Goal: Information Seeking & Learning: Find contact information

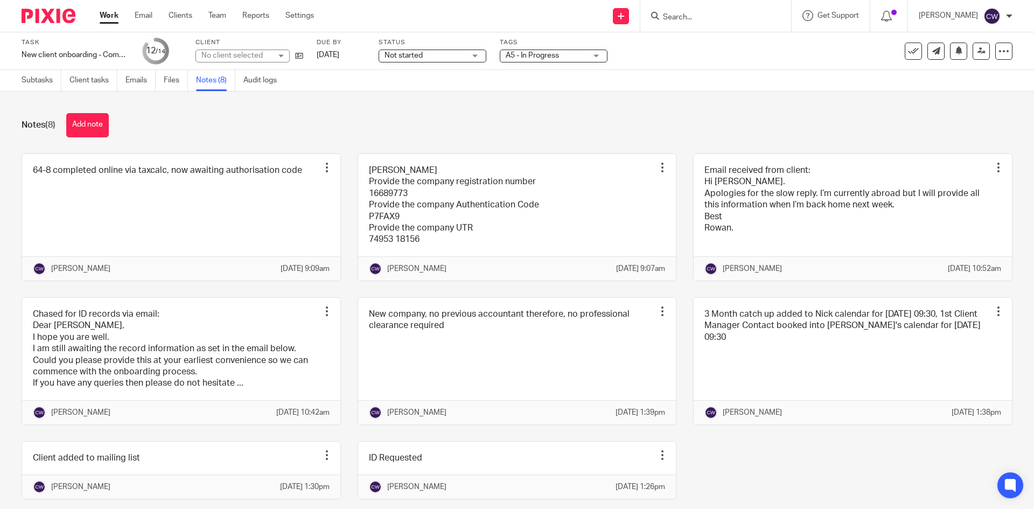
click at [662, 20] on input "Search" at bounding box center [710, 18] width 97 height 10
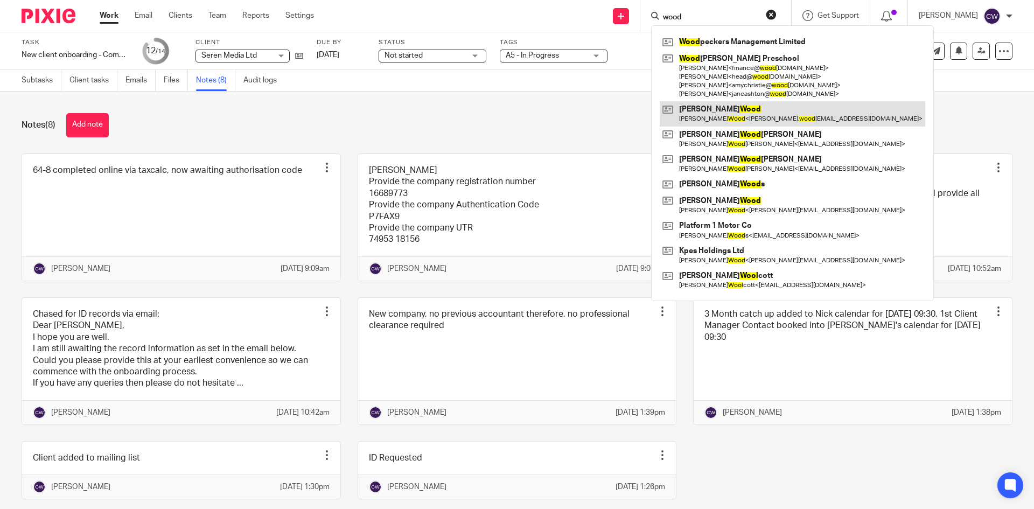
type input "wood"
click at [722, 123] on link at bounding box center [793, 113] width 266 height 25
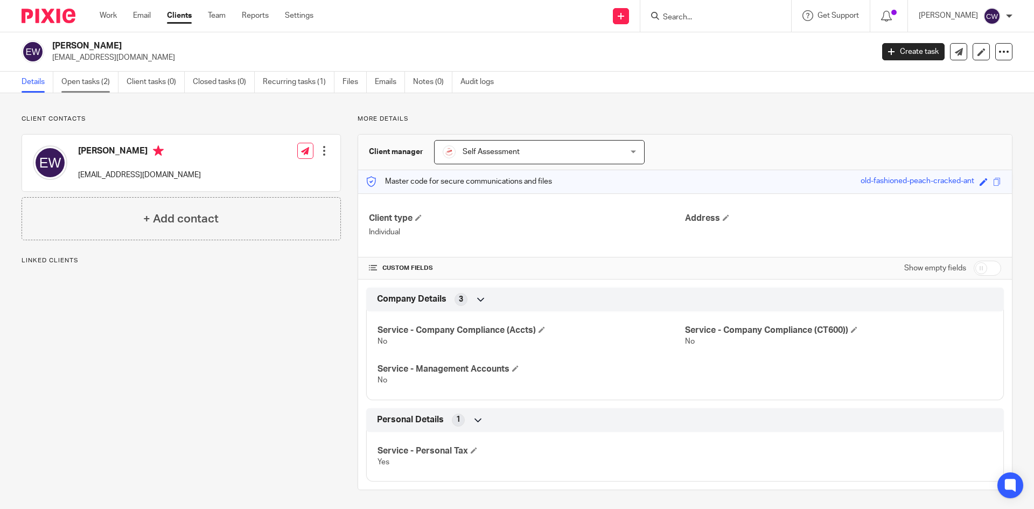
click at [99, 87] on link "Open tasks (2)" at bounding box center [89, 82] width 57 height 21
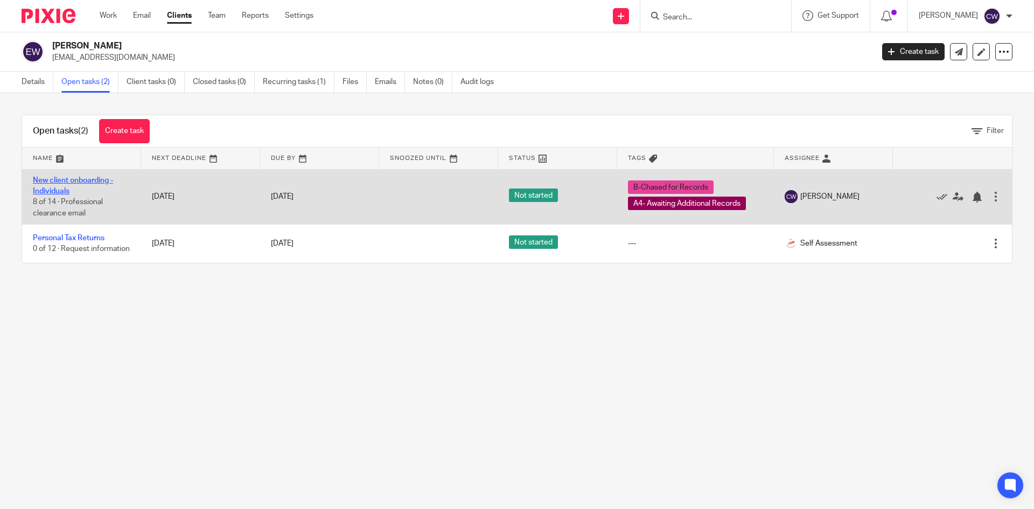
click at [88, 179] on link "New client onboarding - Individuals" at bounding box center [73, 186] width 80 height 18
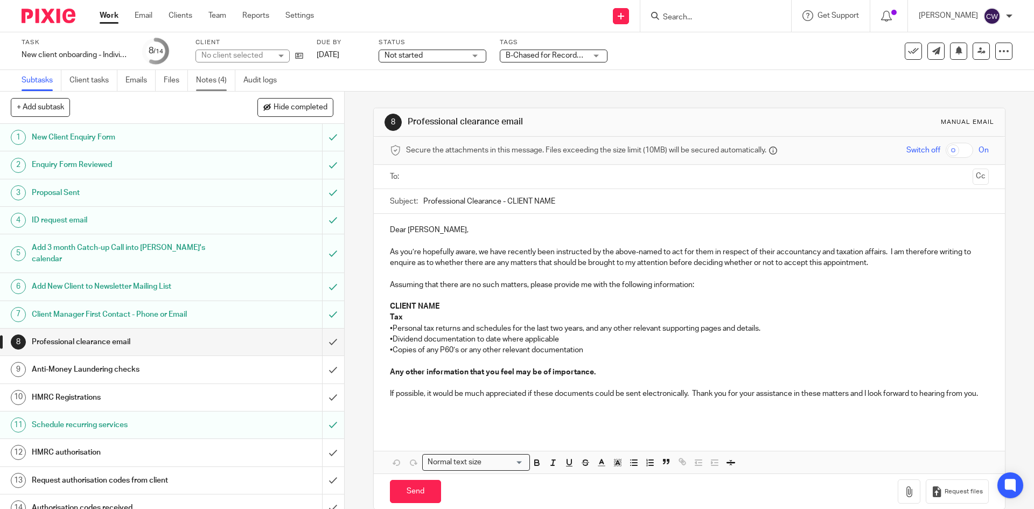
click at [208, 77] on link "Notes (4)" at bounding box center [215, 80] width 39 height 21
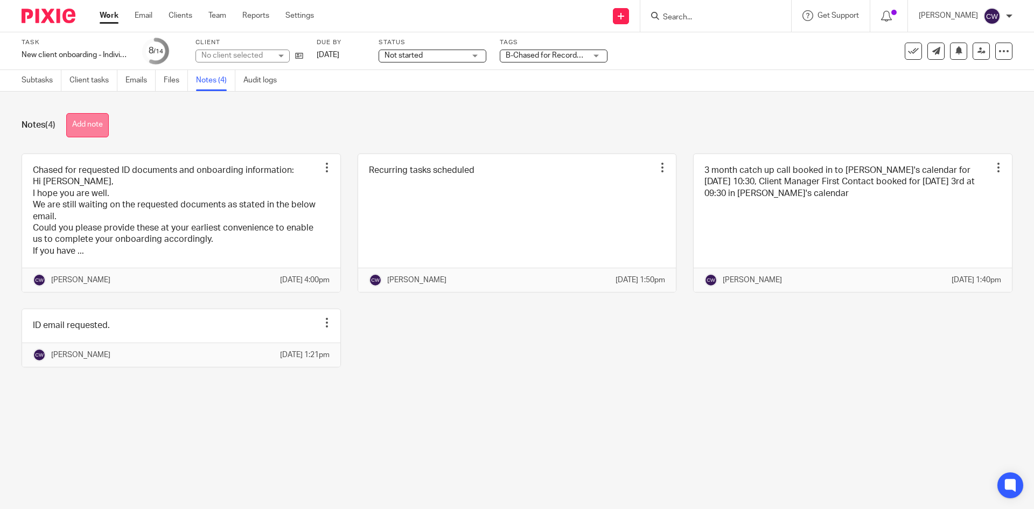
click at [68, 131] on button "Add note" at bounding box center [87, 125] width 43 height 24
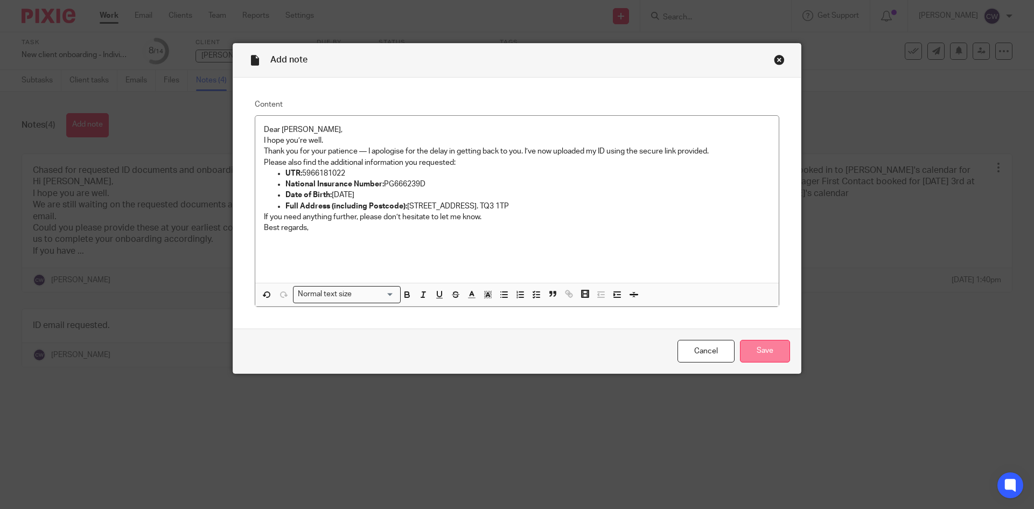
click at [762, 351] on input "Save" at bounding box center [765, 351] width 50 height 23
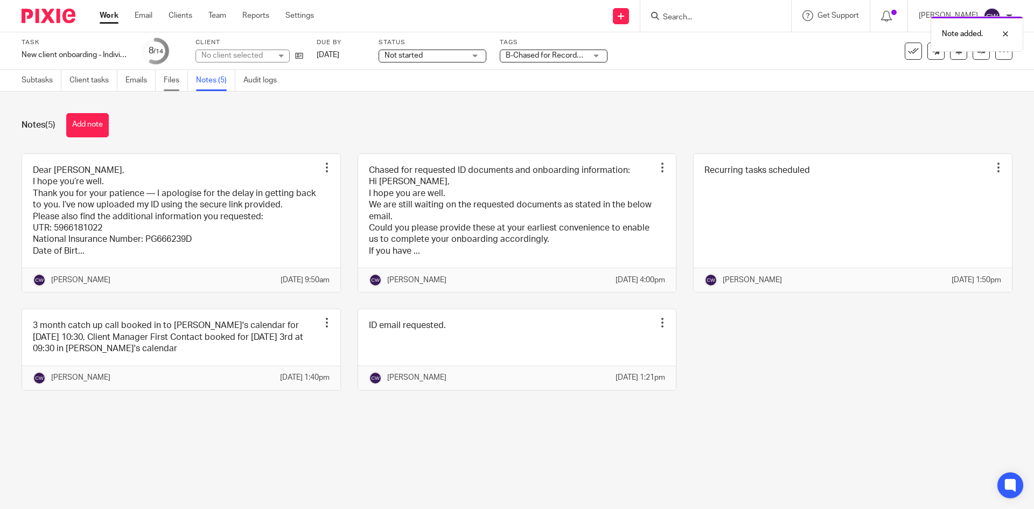
click at [172, 80] on link "Files" at bounding box center [176, 80] width 24 height 21
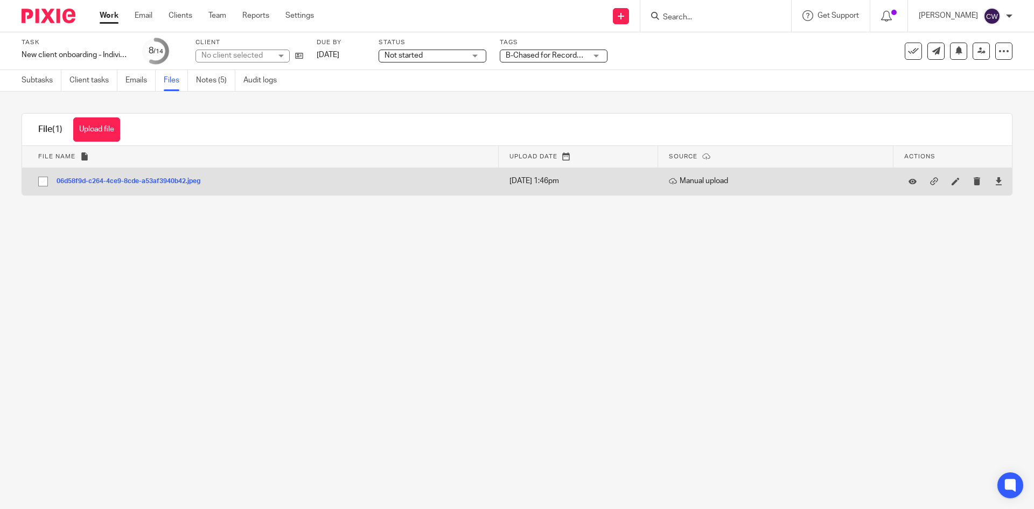
click at [149, 182] on button "06d58f9d-c264-4ce9-8cde-a53af3940b42.jpeg" at bounding box center [133, 182] width 152 height 8
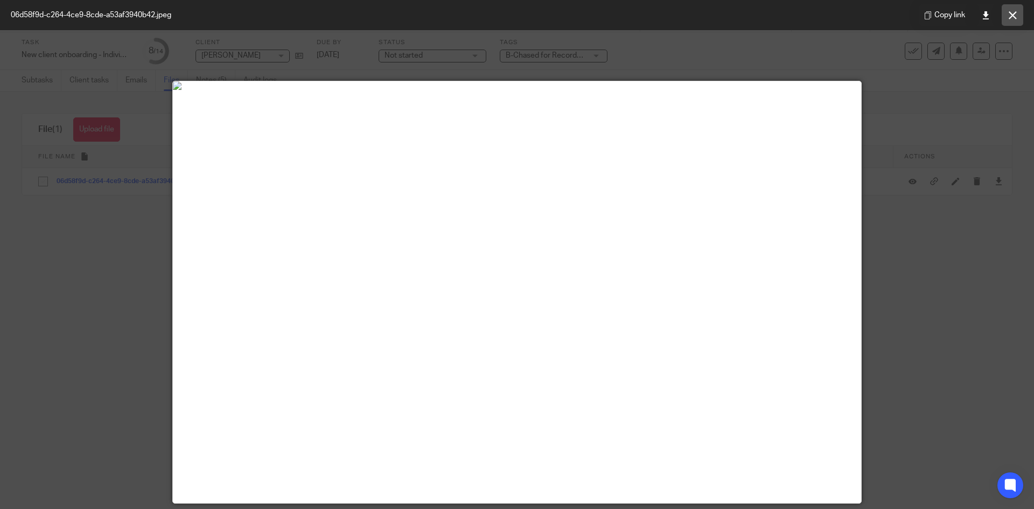
click at [1012, 12] on icon at bounding box center [1013, 15] width 8 height 8
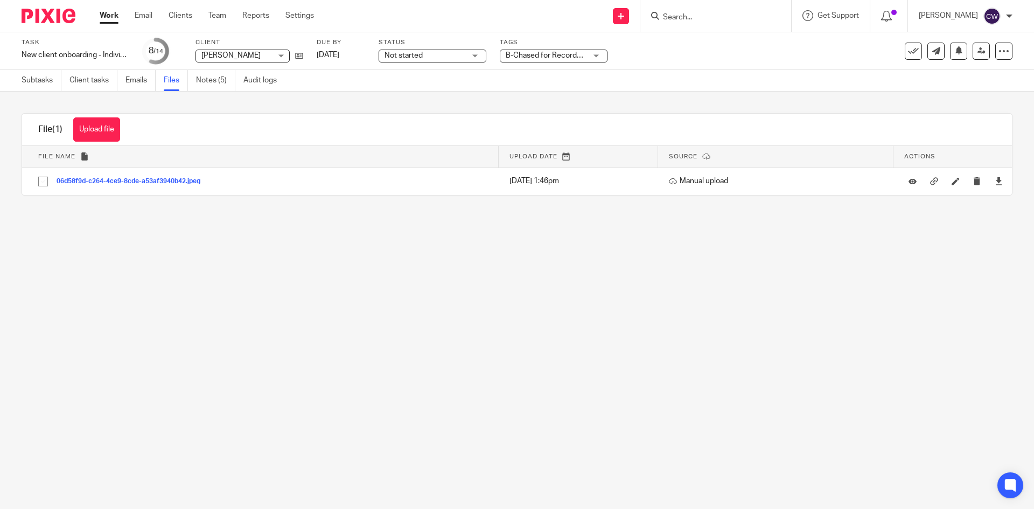
click at [727, 15] on input "Search" at bounding box center [710, 18] width 97 height 10
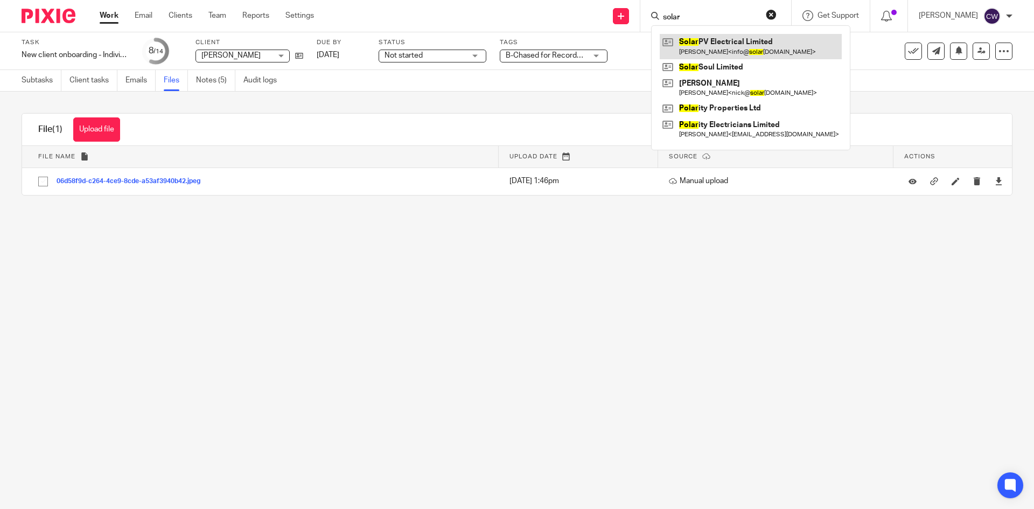
type input "solar"
click at [746, 47] on link at bounding box center [751, 46] width 182 height 25
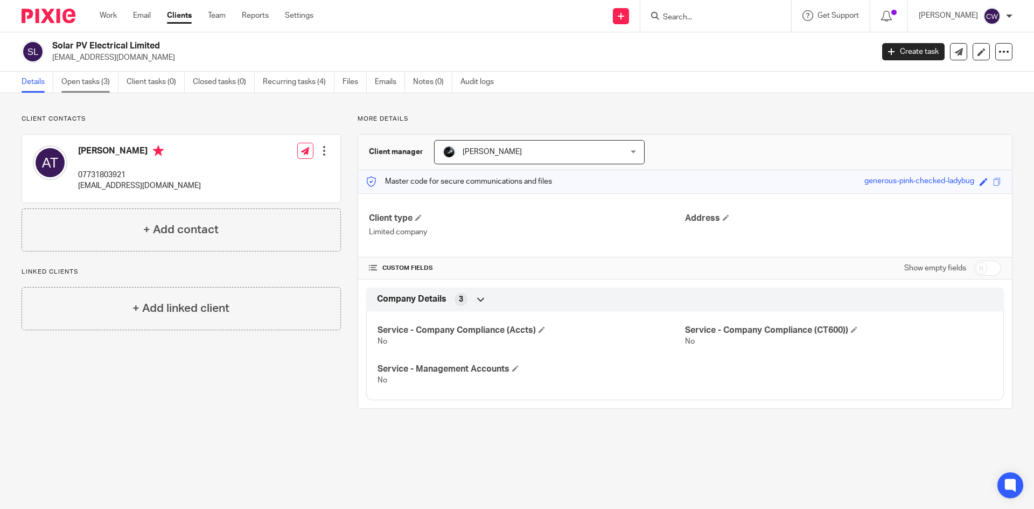
click at [81, 89] on link "Open tasks (3)" at bounding box center [89, 82] width 57 height 21
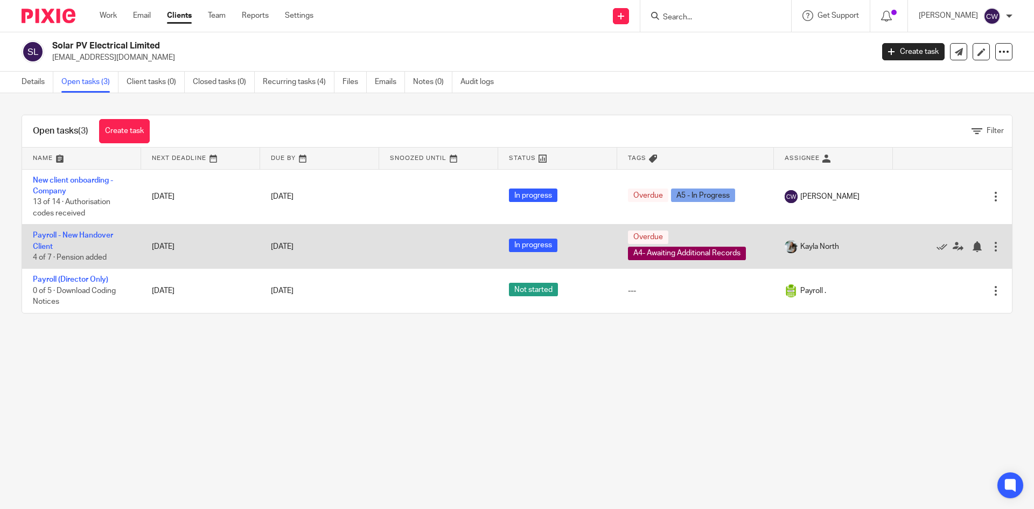
click at [84, 230] on td "Payroll - New Handover Client 4 of 7 · Pension added" at bounding box center [81, 247] width 119 height 44
click at [84, 233] on link "Payroll - New Handover Client" at bounding box center [73, 241] width 80 height 18
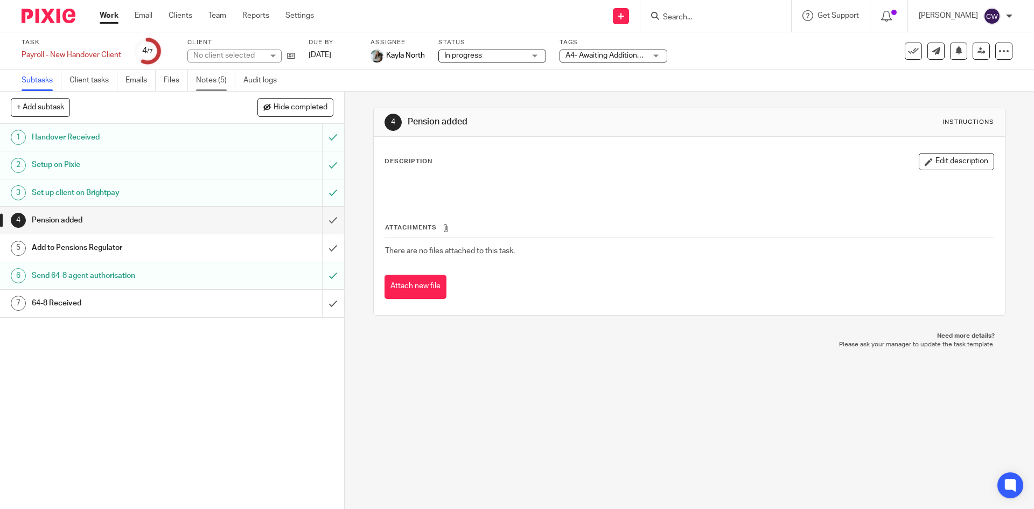
click at [210, 80] on link "Notes (5)" at bounding box center [215, 80] width 39 height 21
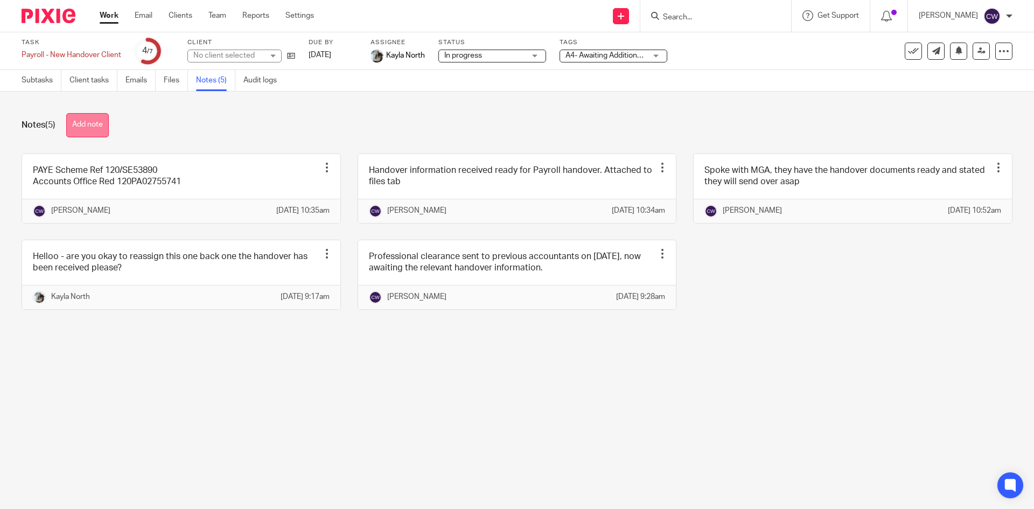
click at [95, 124] on button "Add note" at bounding box center [87, 125] width 43 height 24
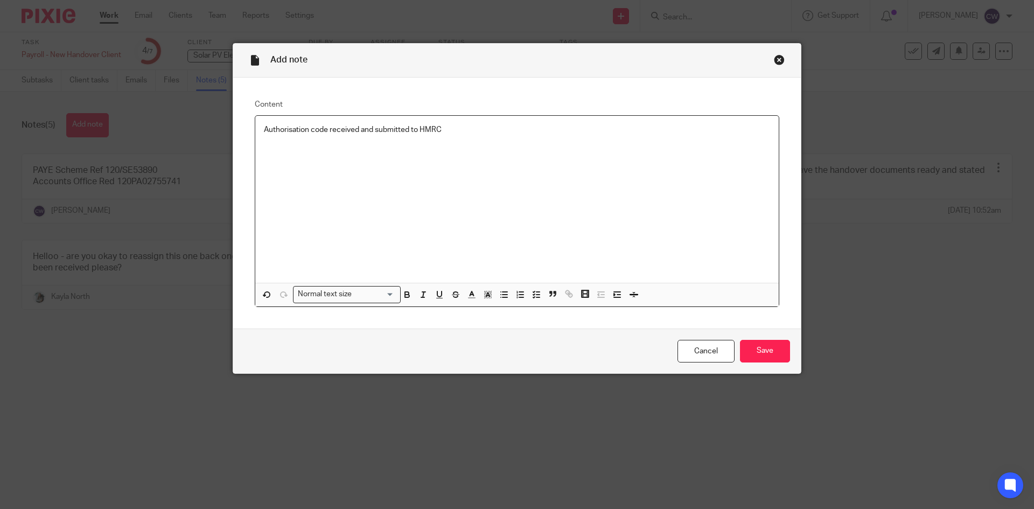
click at [477, 131] on p "Authorisation code received and submitted to HMRC" at bounding box center [517, 129] width 506 height 11
click at [748, 353] on input "Save" at bounding box center [765, 351] width 50 height 23
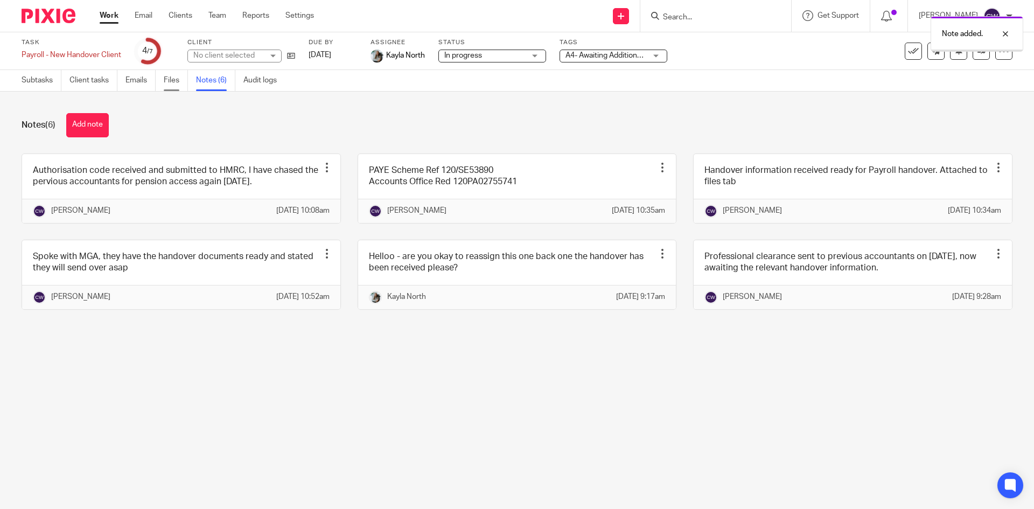
click at [169, 78] on link "Files" at bounding box center [176, 80] width 24 height 21
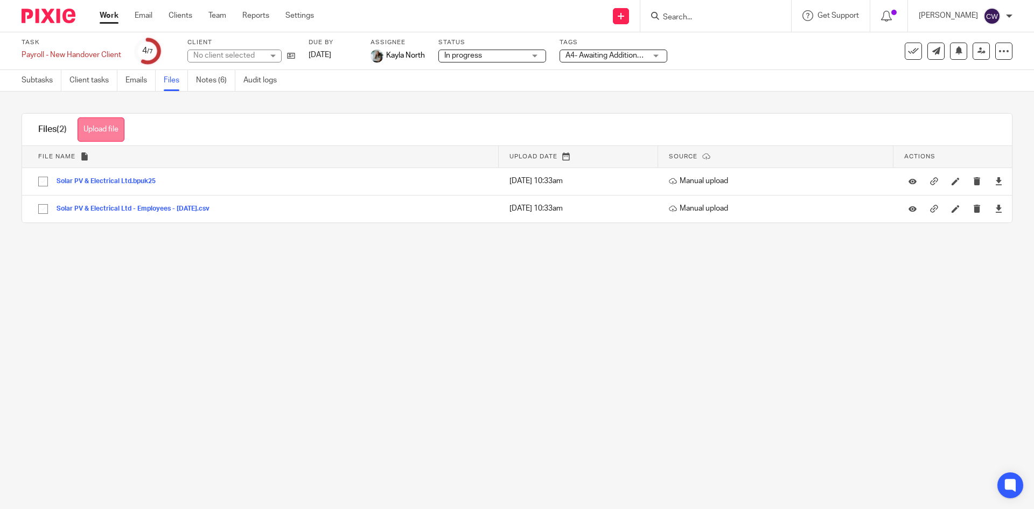
click at [110, 131] on button "Upload file" at bounding box center [101, 129] width 47 height 24
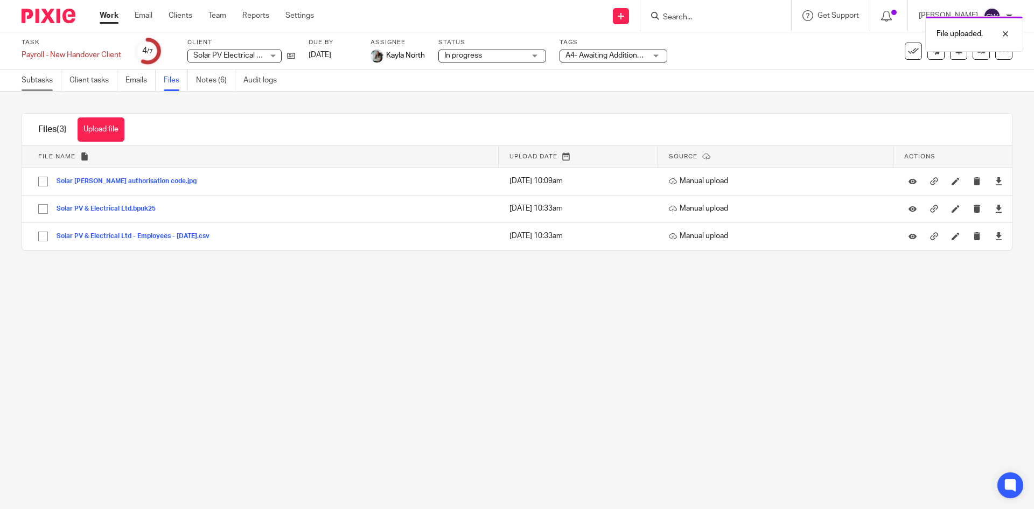
click at [31, 85] on link "Subtasks" at bounding box center [42, 80] width 40 height 21
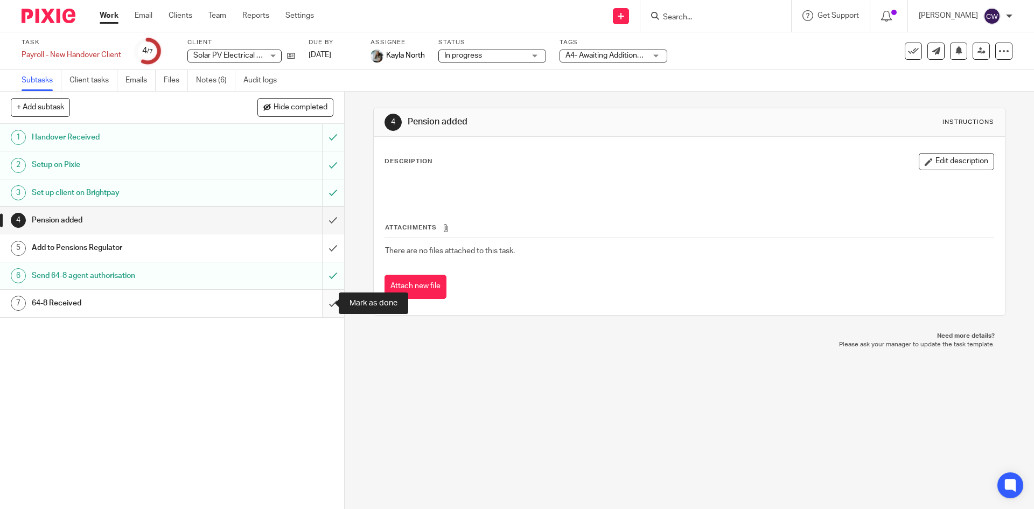
click at [317, 308] on input "submit" at bounding box center [172, 303] width 344 height 27
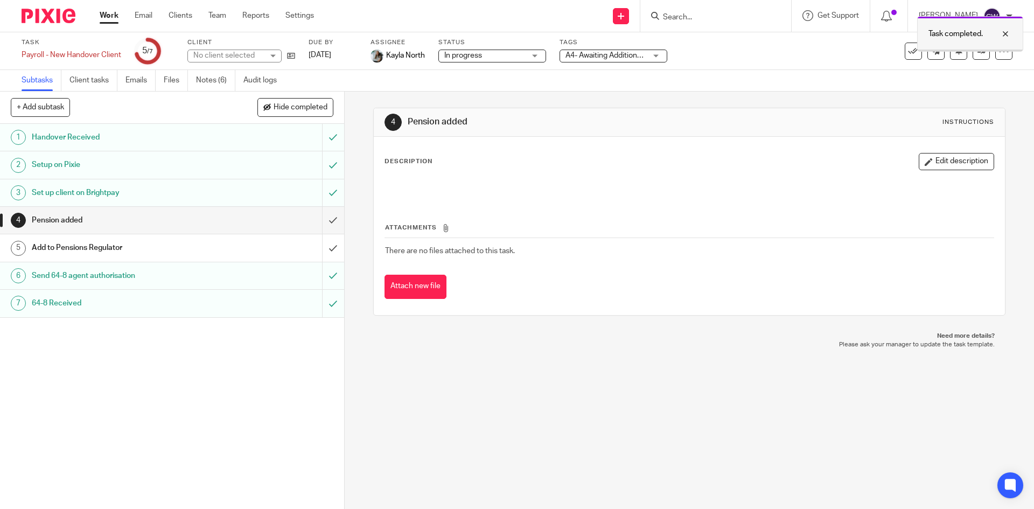
click at [1006, 38] on div at bounding box center [997, 33] width 29 height 13
click at [999, 51] on icon at bounding box center [1004, 51] width 11 height 11
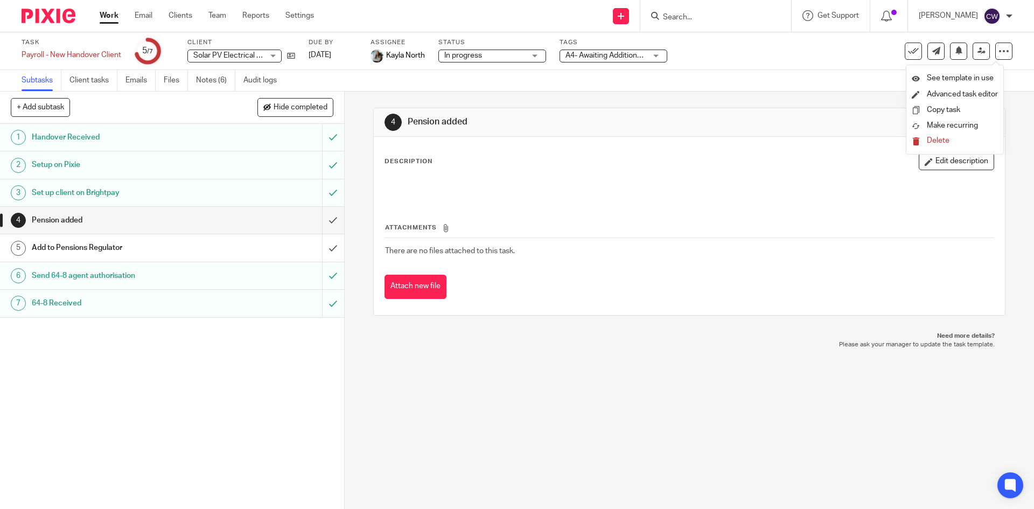
click at [795, 53] on div "Task Payroll - New Handover Client Save Payroll - New Handover Client 5 /7 Clie…" at bounding box center [435, 51] width 826 height 26
click at [293, 60] on link at bounding box center [288, 55] width 13 height 11
click at [289, 61] on div "Solar PV Electrical Limited Solar PV Electrical Limited No client selected 26 T…" at bounding box center [241, 56] width 108 height 13
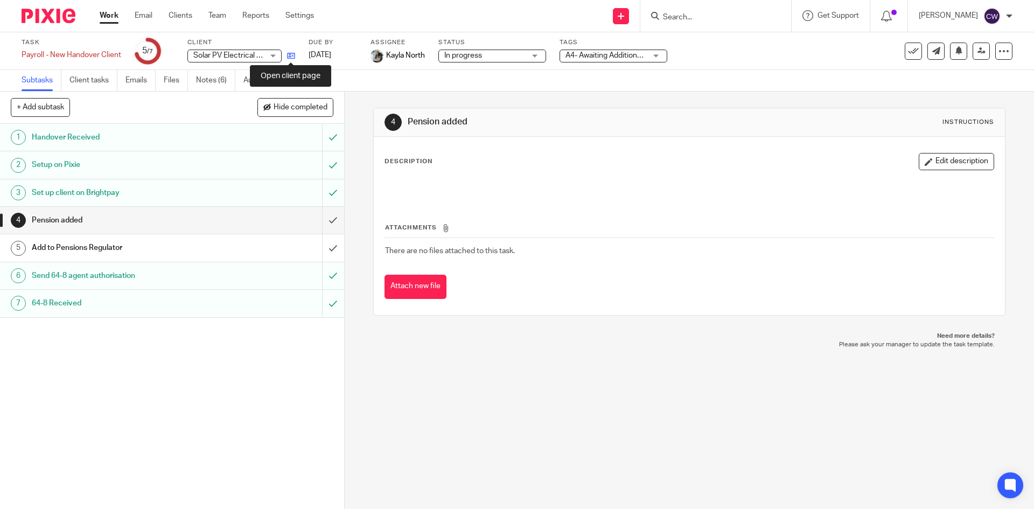
click at [292, 57] on icon at bounding box center [291, 56] width 8 height 8
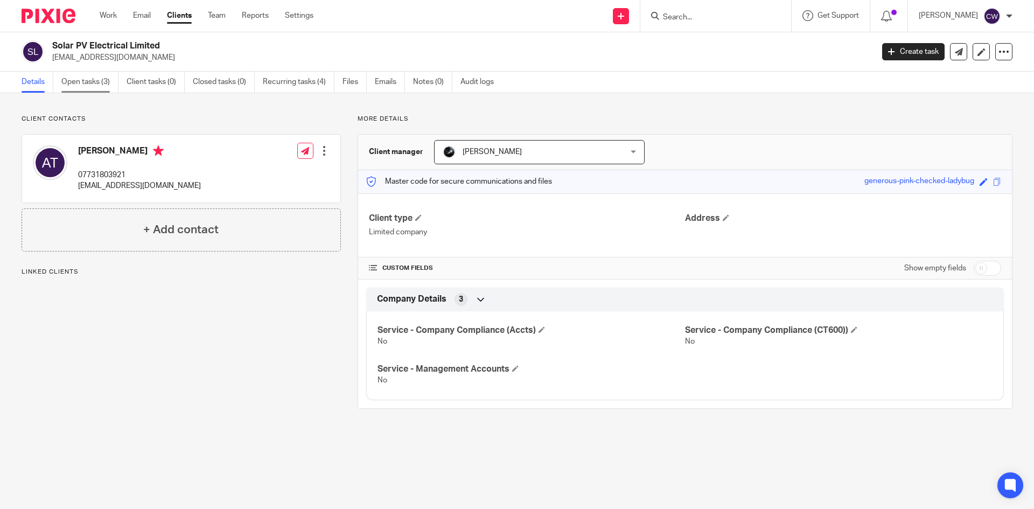
click at [88, 88] on link "Open tasks (3)" at bounding box center [89, 82] width 57 height 21
click at [84, 81] on link "Open tasks (3)" at bounding box center [89, 82] width 57 height 21
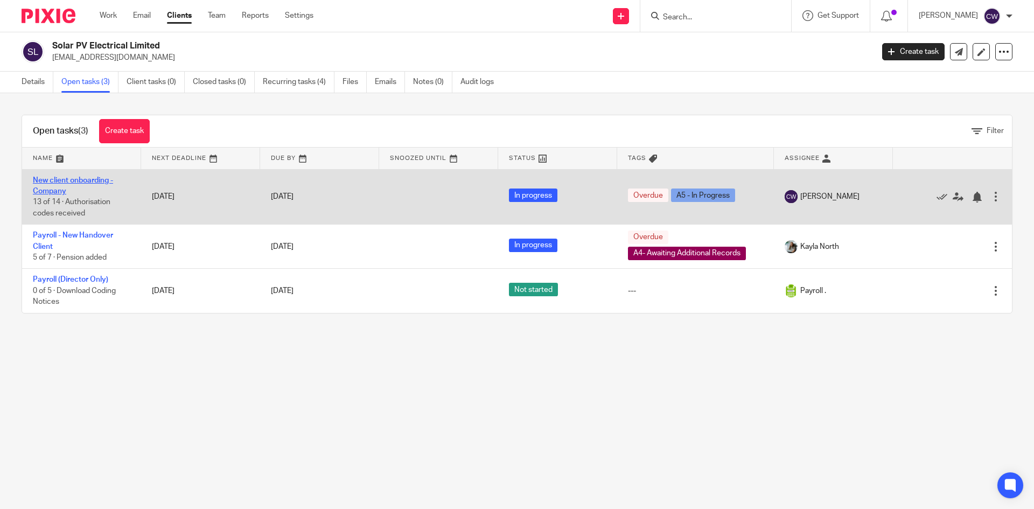
click at [94, 180] on link "New client onboarding - Company" at bounding box center [73, 186] width 80 height 18
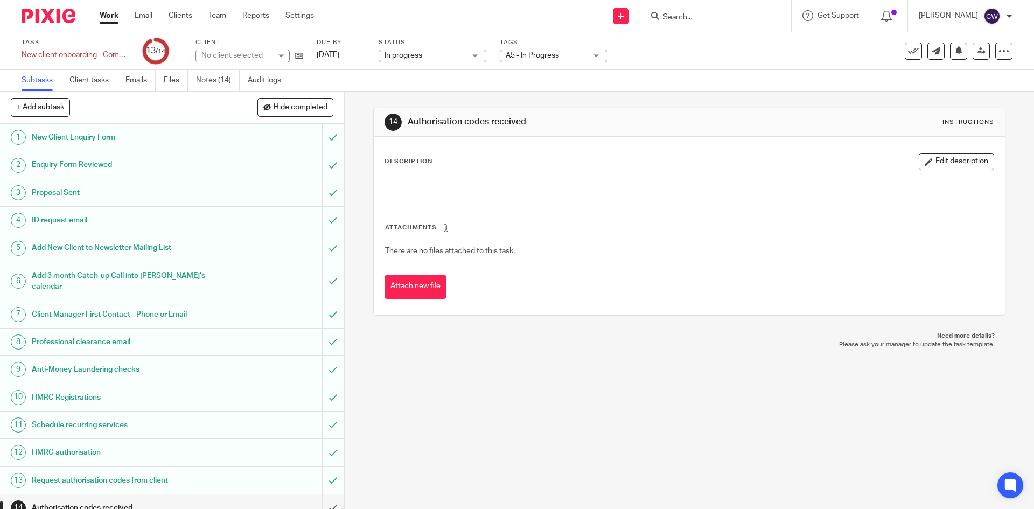
scroll to position [2, 0]
click at [216, 81] on link "Notes (14)" at bounding box center [218, 80] width 44 height 21
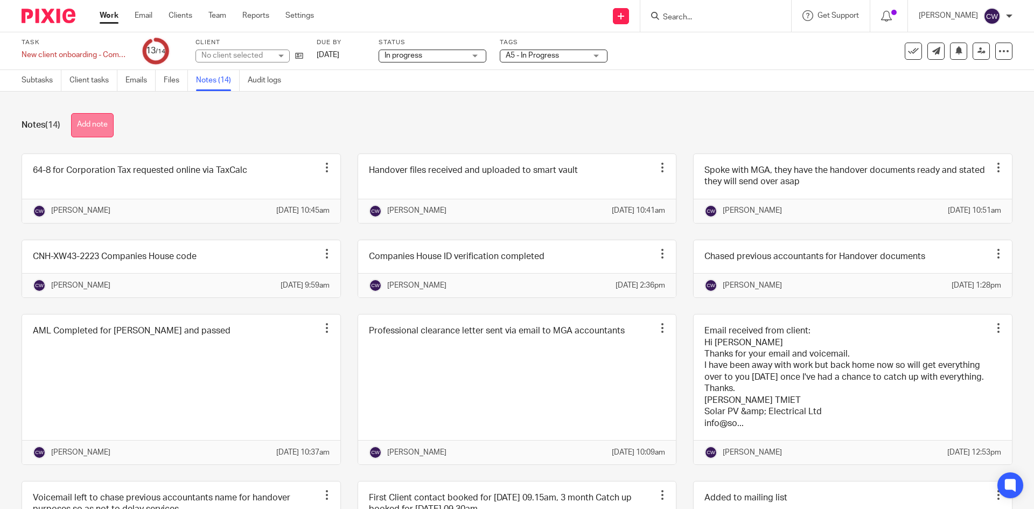
click at [100, 117] on button "Add note" at bounding box center [92, 125] width 43 height 24
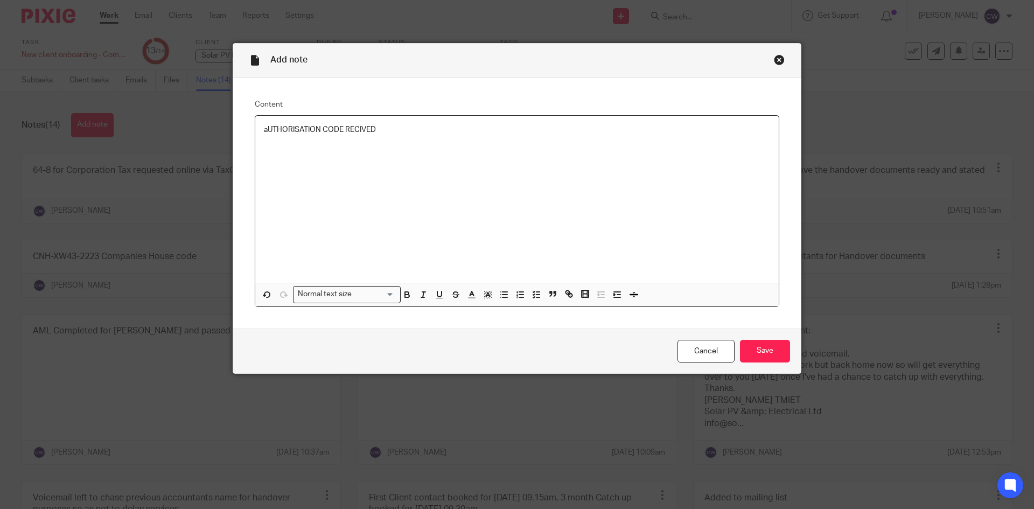
drag, startPoint x: 422, startPoint y: 119, endPoint x: 131, endPoint y: 148, distance: 291.9
click at [131, 148] on div "Add note Content aUTHORISATION CODE RECIVED Normal text size Loading... Remove …" at bounding box center [517, 254] width 1034 height 509
click at [772, 353] on input "Save" at bounding box center [765, 351] width 50 height 23
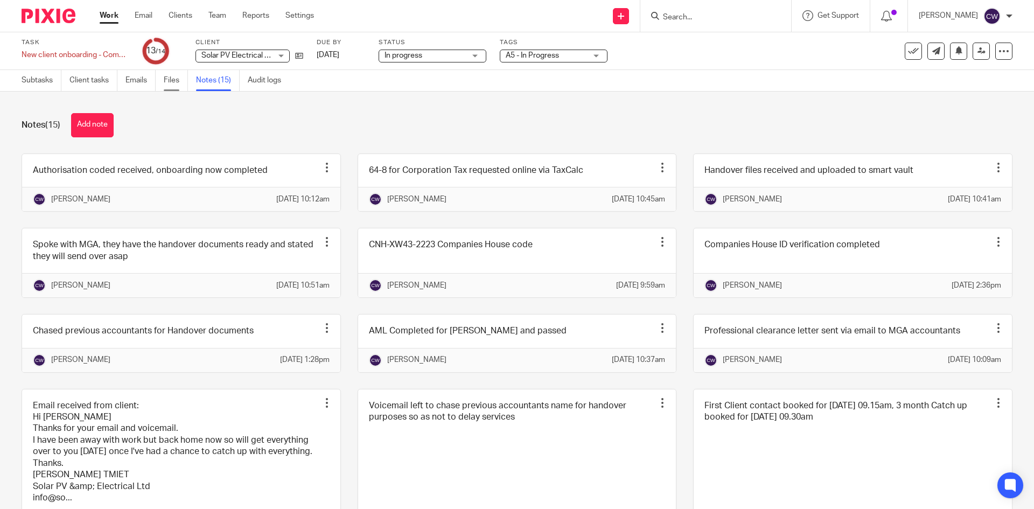
drag, startPoint x: 447, startPoint y: 11, endPoint x: 170, endPoint y: 85, distance: 287.0
click at [170, 85] on link "Files" at bounding box center [176, 80] width 24 height 21
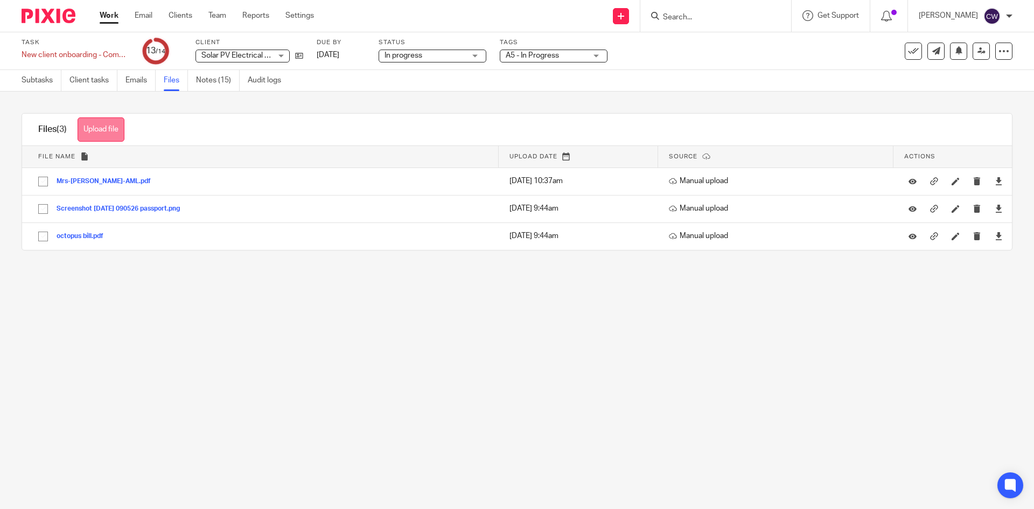
click at [118, 134] on button "Upload file" at bounding box center [101, 129] width 47 height 24
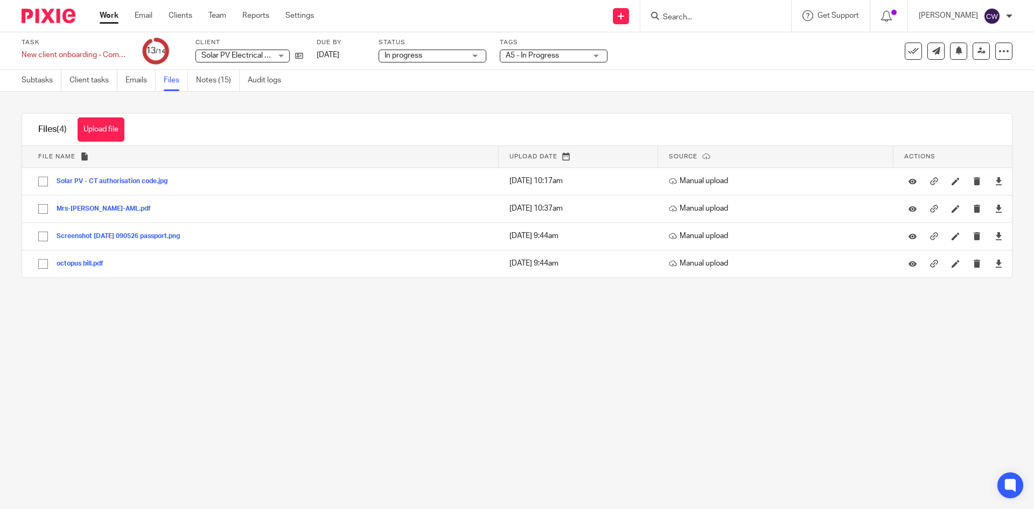
click at [570, 54] on span "A5 - In Progress" at bounding box center [546, 55] width 81 height 11
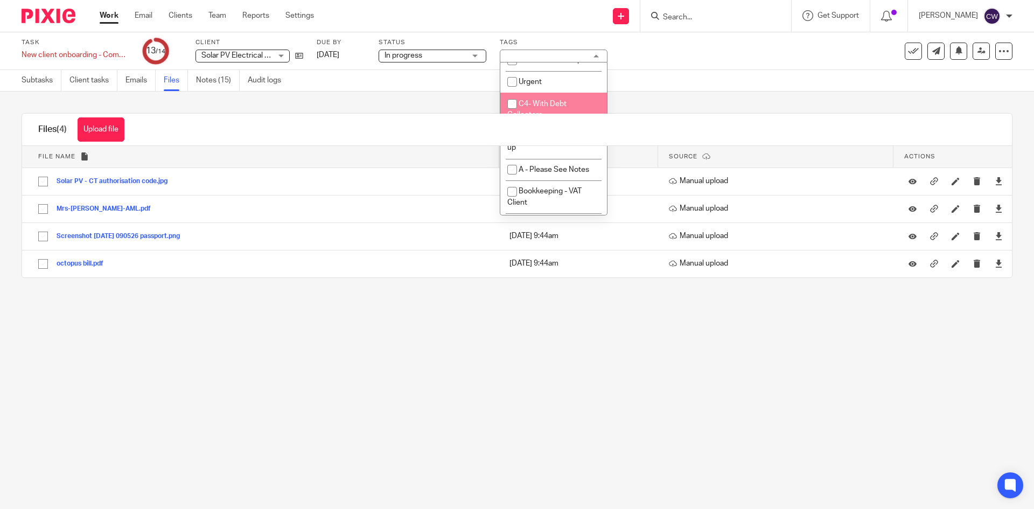
scroll to position [54, 0]
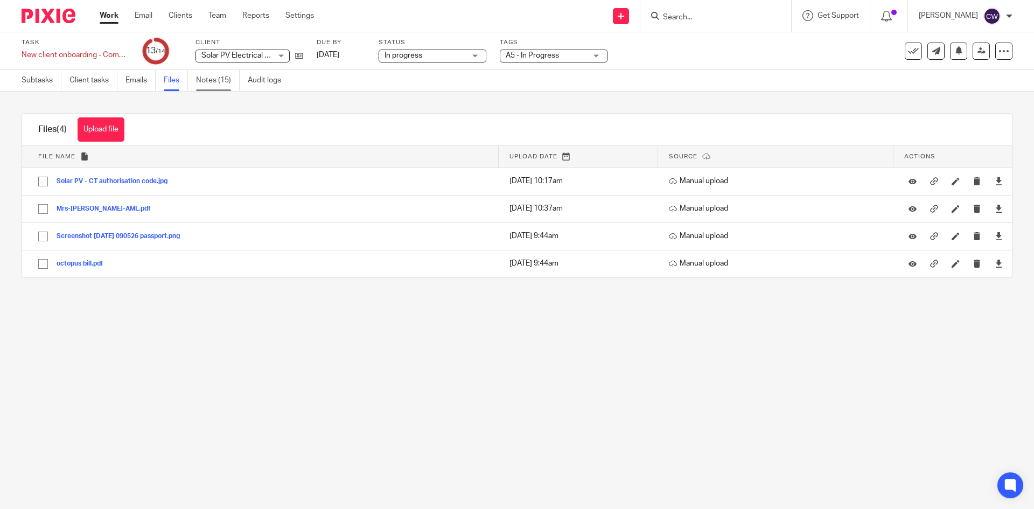
click at [210, 79] on link "Notes (15)" at bounding box center [218, 80] width 44 height 21
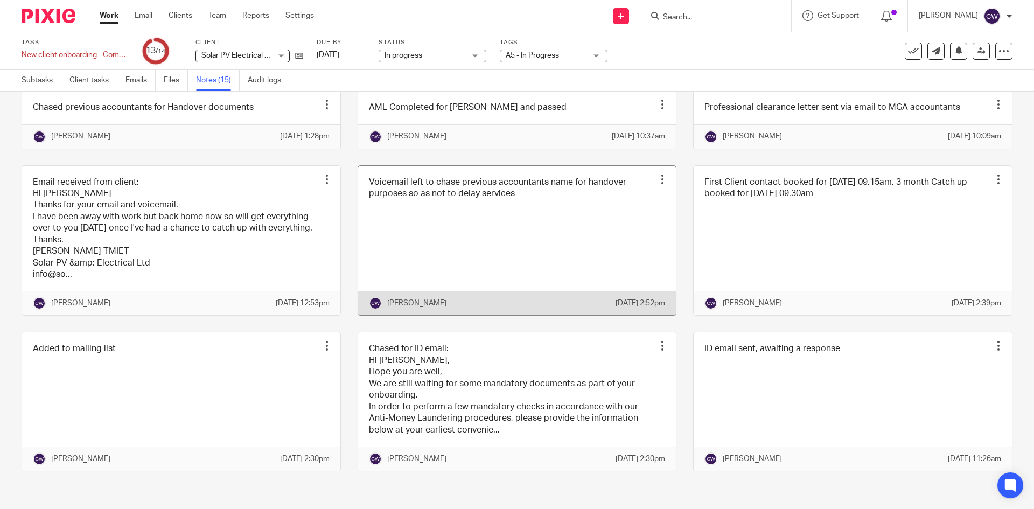
scroll to position [304, 0]
click at [584, 51] on span "A5 - In Progress" at bounding box center [546, 55] width 81 height 11
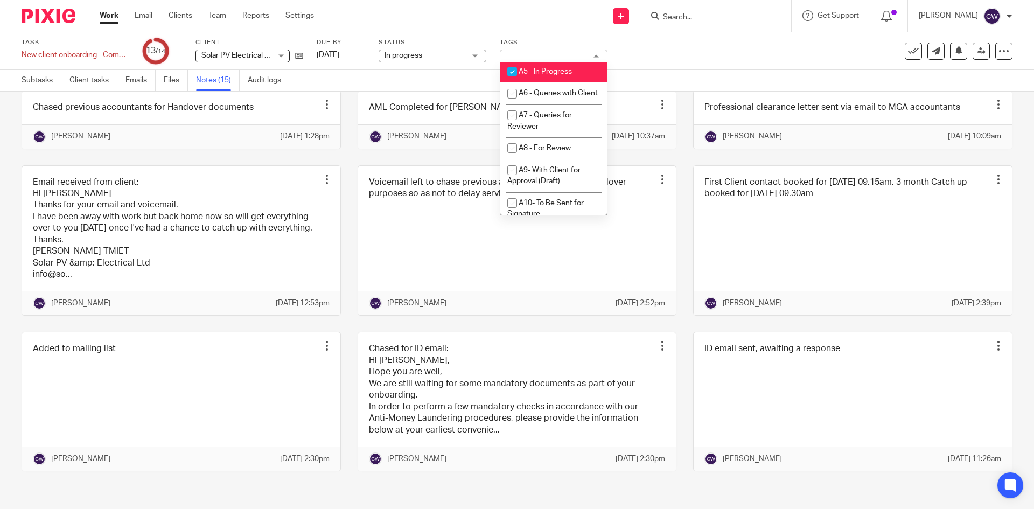
scroll to position [485, 0]
click at [551, 74] on span "A5 - In Progress" at bounding box center [545, 71] width 53 height 8
checkbox input "false"
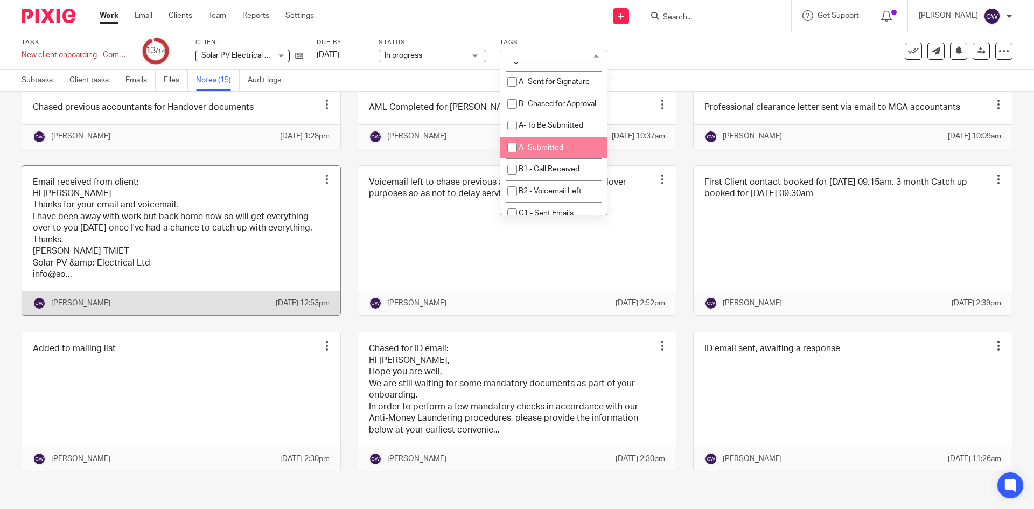
scroll to position [808, 0]
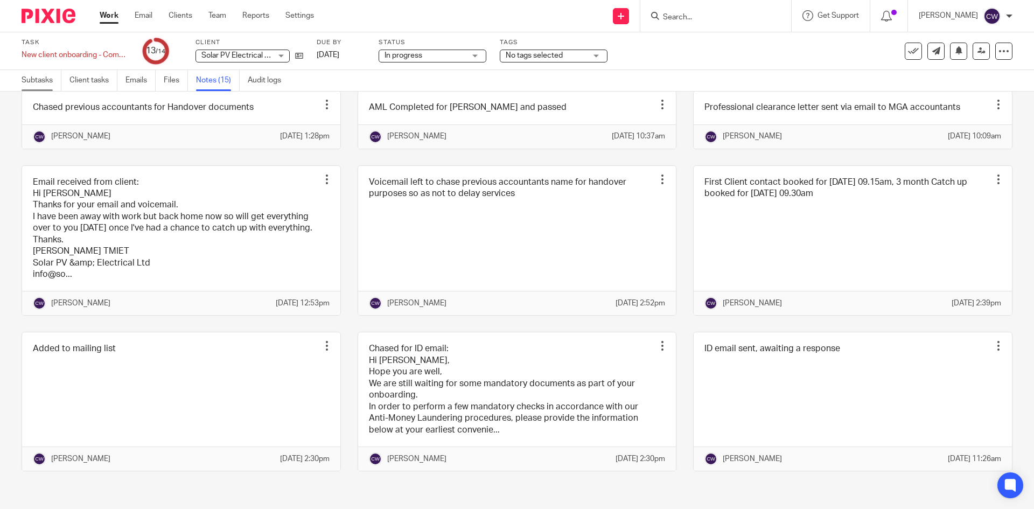
click at [47, 73] on link "Subtasks" at bounding box center [42, 80] width 40 height 21
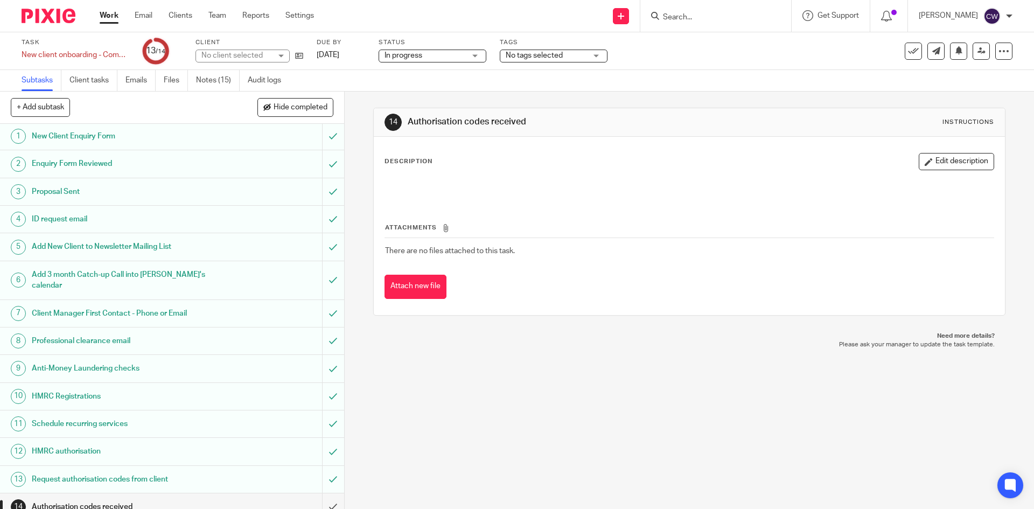
scroll to position [2, 0]
click at [325, 496] on input "submit" at bounding box center [172, 505] width 344 height 27
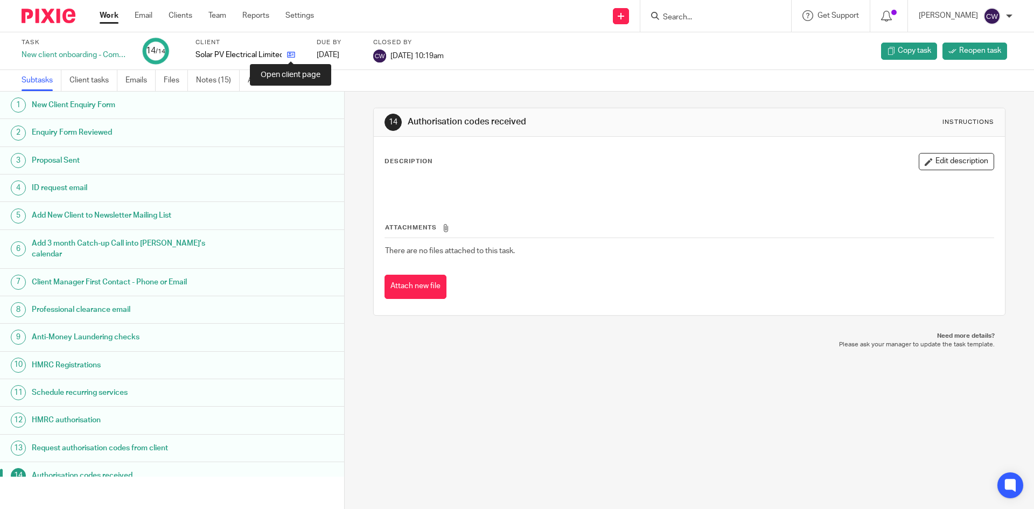
click at [289, 53] on icon at bounding box center [291, 55] width 8 height 8
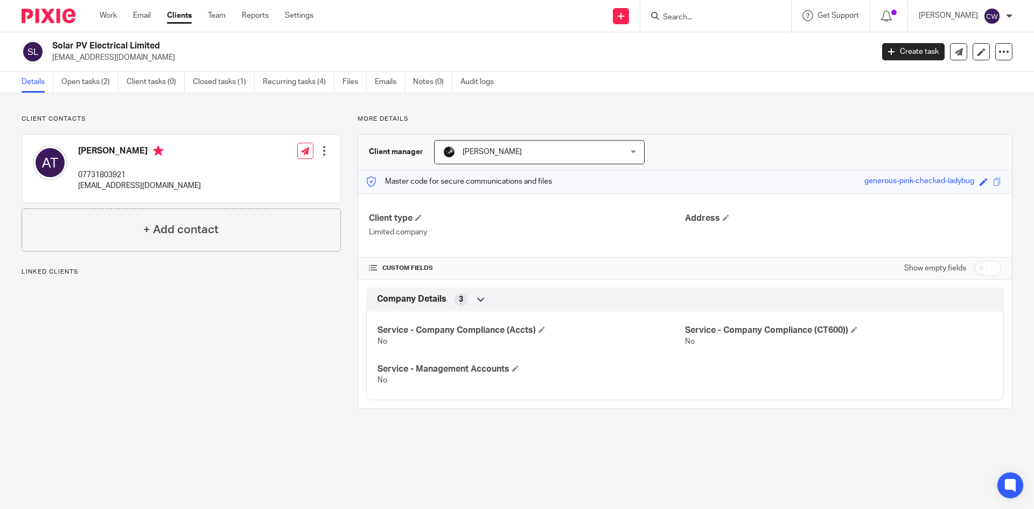
click at [228, 19] on ul "Work Email Clients Team Reports Settings" at bounding box center [215, 15] width 230 height 11
click at [225, 17] on link "Team" at bounding box center [217, 15] width 18 height 11
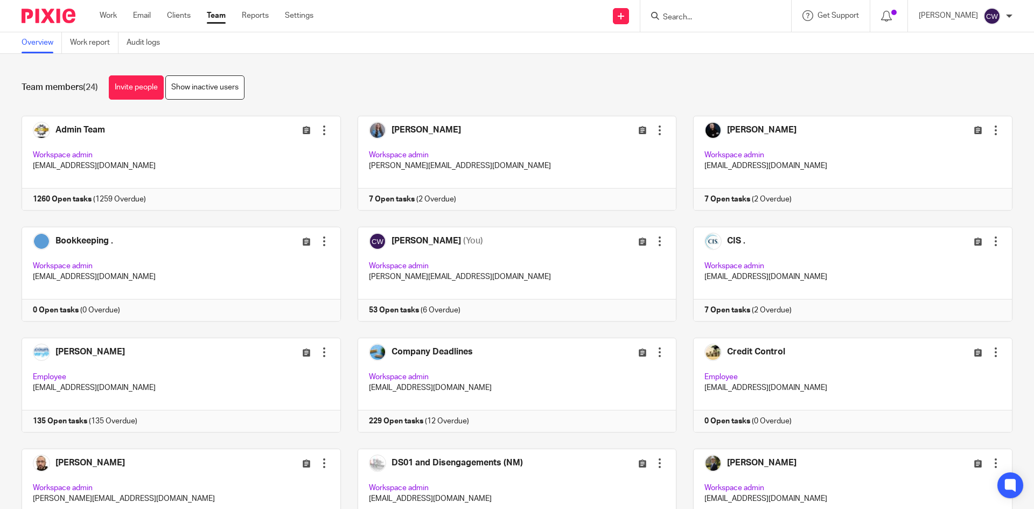
click at [678, 13] on input "Search" at bounding box center [710, 18] width 97 height 10
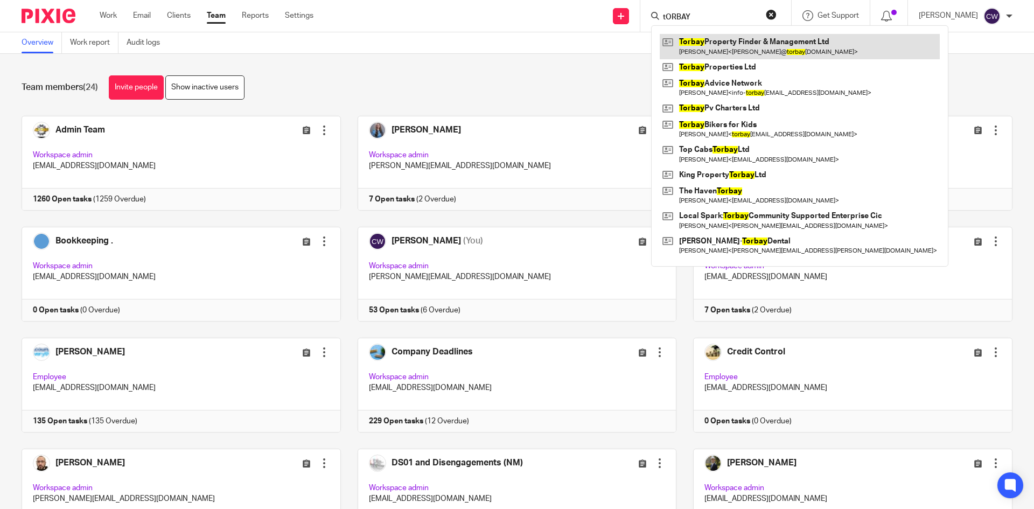
type input "tORBAY"
click at [755, 46] on link at bounding box center [800, 46] width 280 height 25
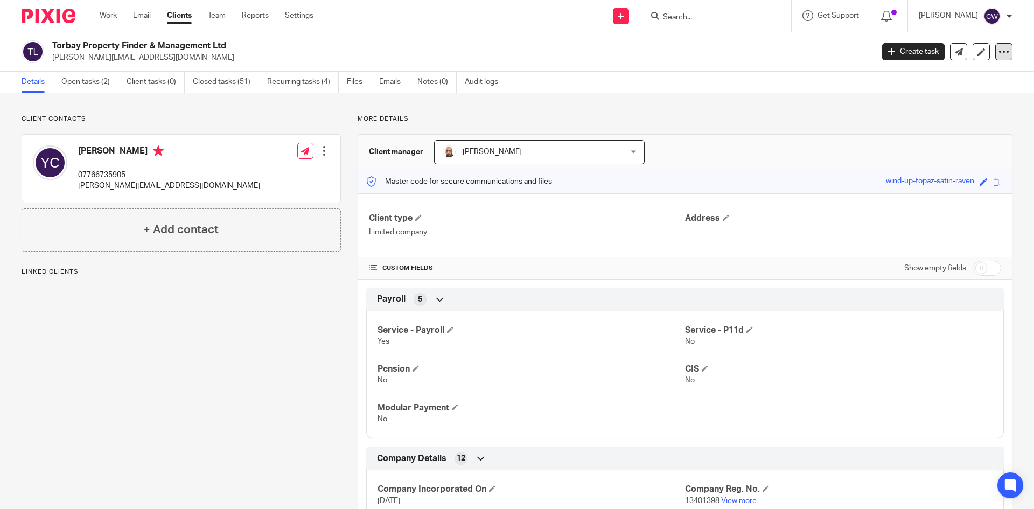
click at [996, 52] on div at bounding box center [1004, 51] width 17 height 17
click at [918, 122] on button "Archive client" at bounding box center [937, 126] width 119 height 14
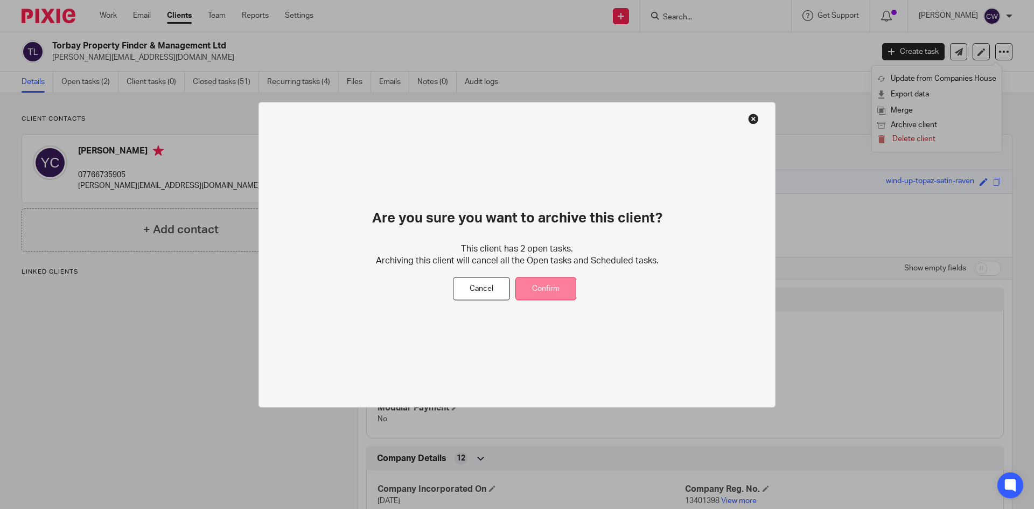
click at [563, 288] on button "Confirm" at bounding box center [546, 288] width 61 height 23
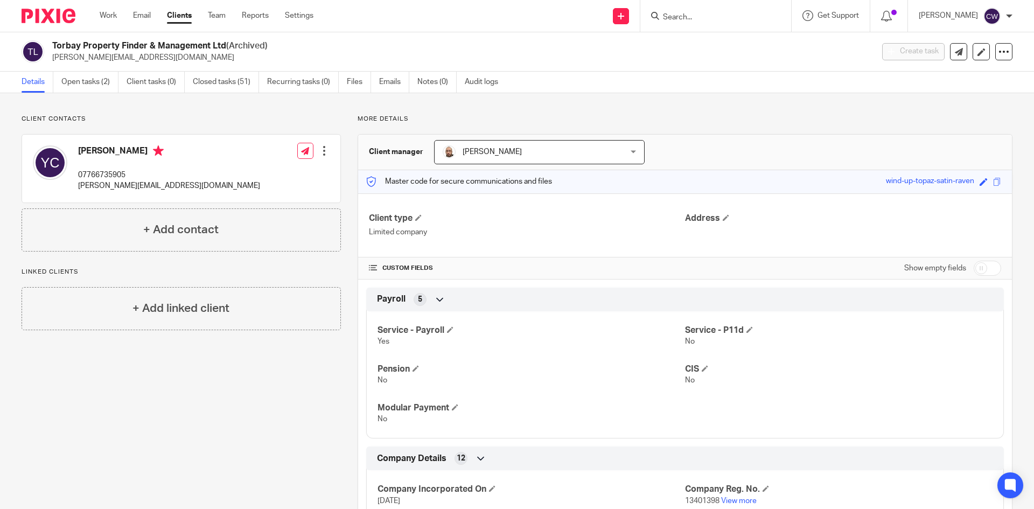
click at [699, 16] on input "Search" at bounding box center [710, 18] width 97 height 10
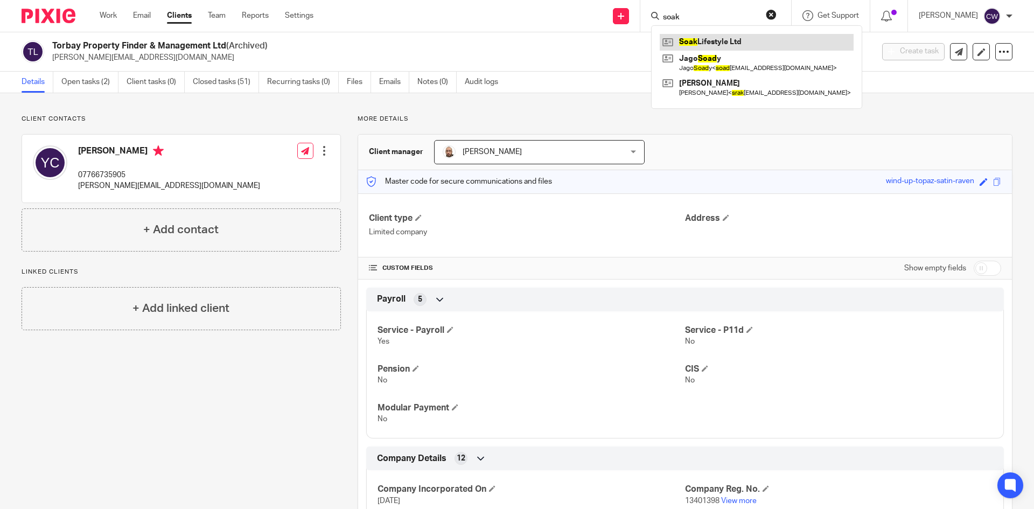
type input "soak"
click at [719, 40] on link at bounding box center [757, 42] width 194 height 16
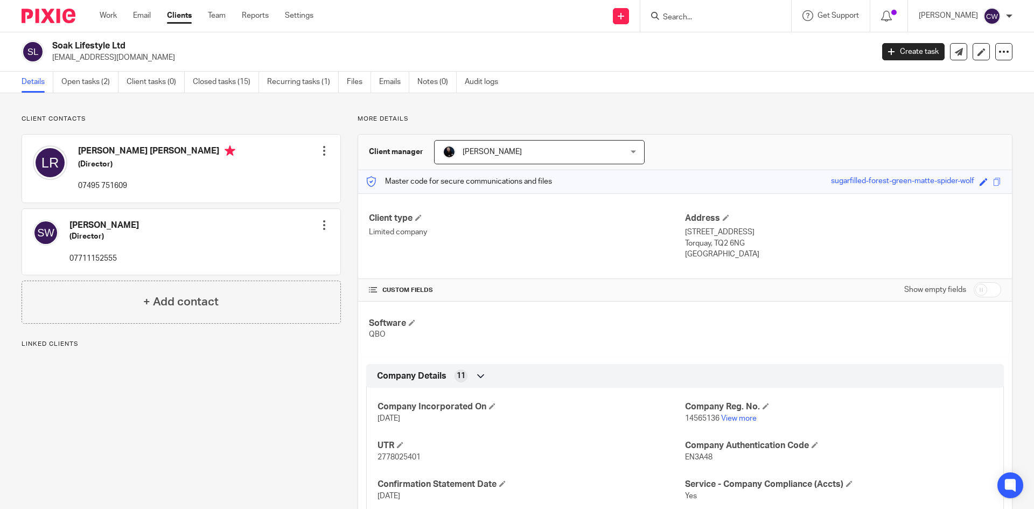
drag, startPoint x: 53, startPoint y: 58, endPoint x: 157, endPoint y: 61, distance: 104.6
click at [157, 61] on p "[EMAIL_ADDRESS][DOMAIN_NAME]" at bounding box center [459, 57] width 814 height 11
copy p "[EMAIL_ADDRESS][DOMAIN_NAME]"
click at [666, 20] on input "Search" at bounding box center [710, 18] width 97 height 10
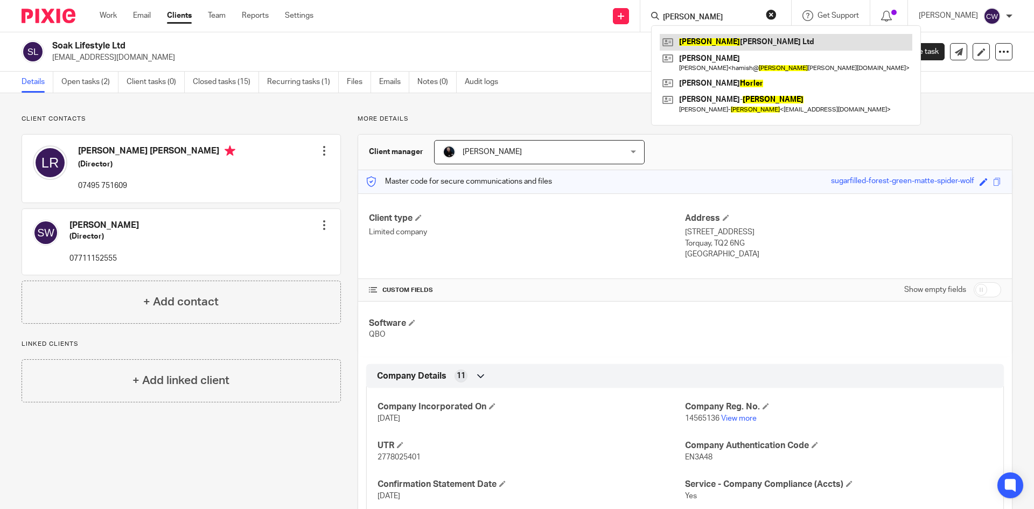
type input "[PERSON_NAME]"
click at [746, 48] on link at bounding box center [786, 42] width 253 height 16
click at [726, 47] on link at bounding box center [786, 42] width 253 height 16
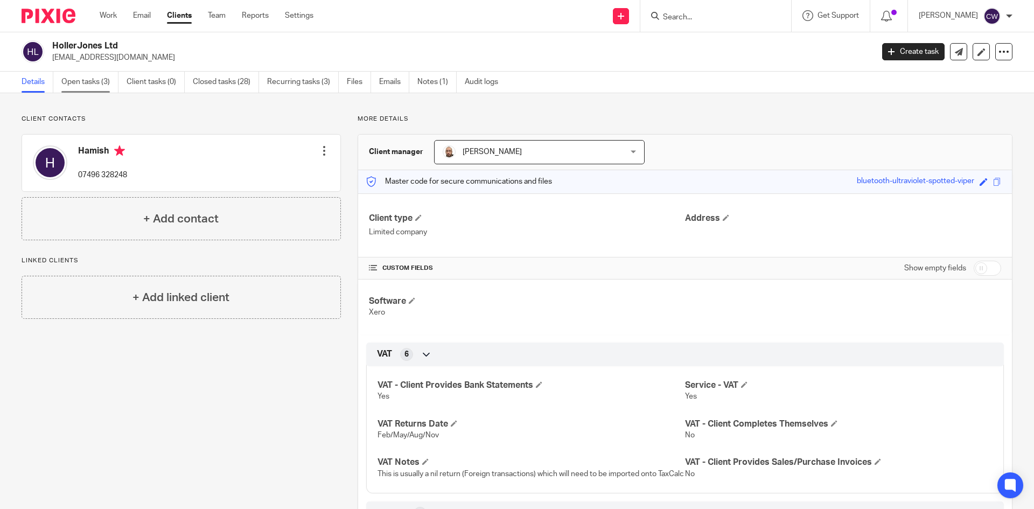
click at [80, 84] on link "Open tasks (3)" at bounding box center [89, 82] width 57 height 21
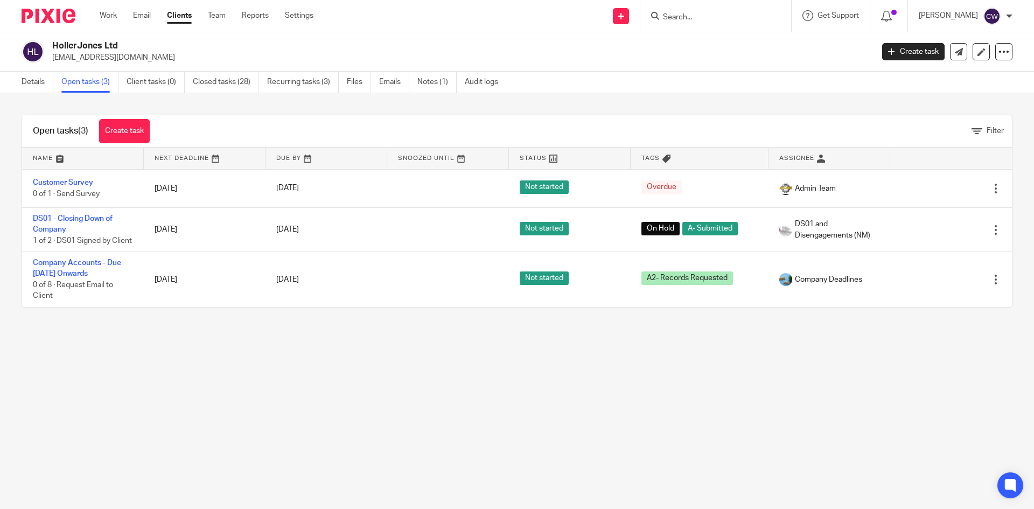
drag, startPoint x: 127, startPoint y: 54, endPoint x: 51, endPoint y: 56, distance: 76.0
click at [51, 56] on div "HollerJones Ltd [EMAIL_ADDRESS][DOMAIN_NAME]" at bounding box center [444, 51] width 845 height 23
copy p "[EMAIL_ADDRESS][DOMAIN_NAME]"
click at [697, 24] on div at bounding box center [716, 16] width 151 height 32
click at [690, 23] on form at bounding box center [719, 15] width 115 height 13
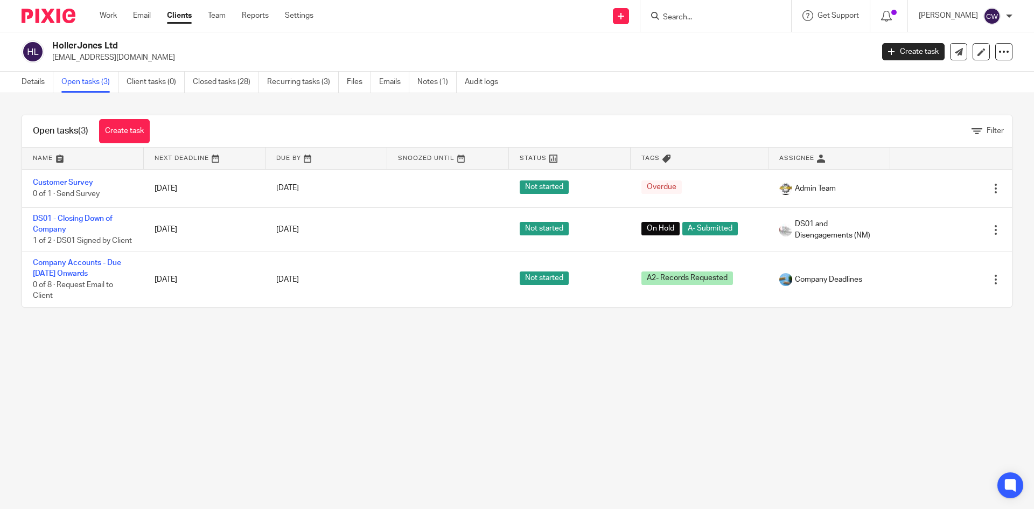
click at [673, 16] on input "Search" at bounding box center [710, 18] width 97 height 10
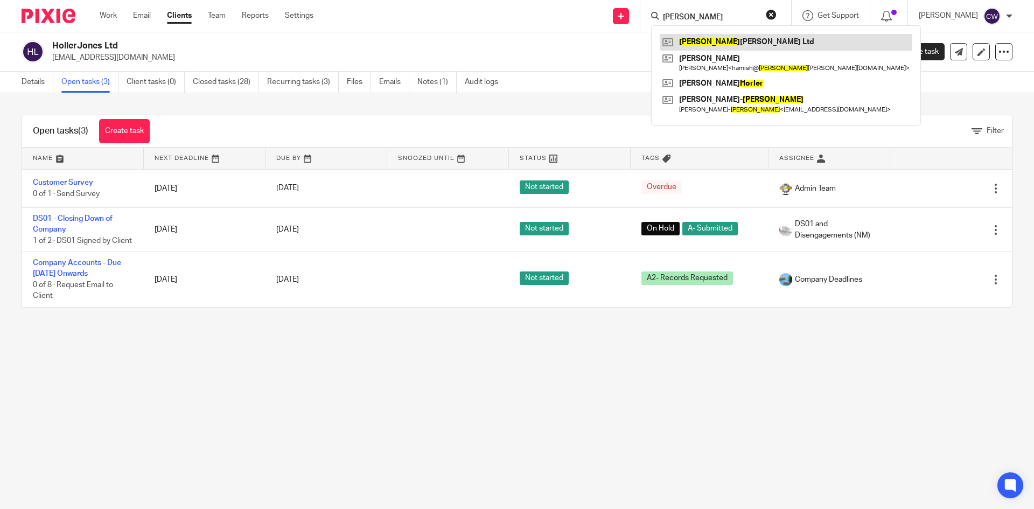
type input "Holler"
click at [696, 38] on link at bounding box center [786, 42] width 253 height 16
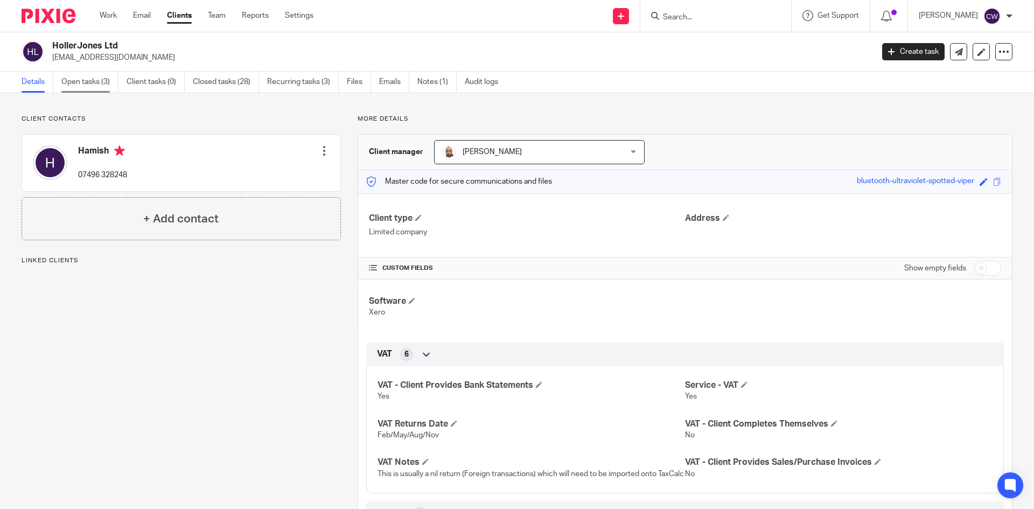
click at [94, 81] on link "Open tasks (3)" at bounding box center [89, 82] width 57 height 21
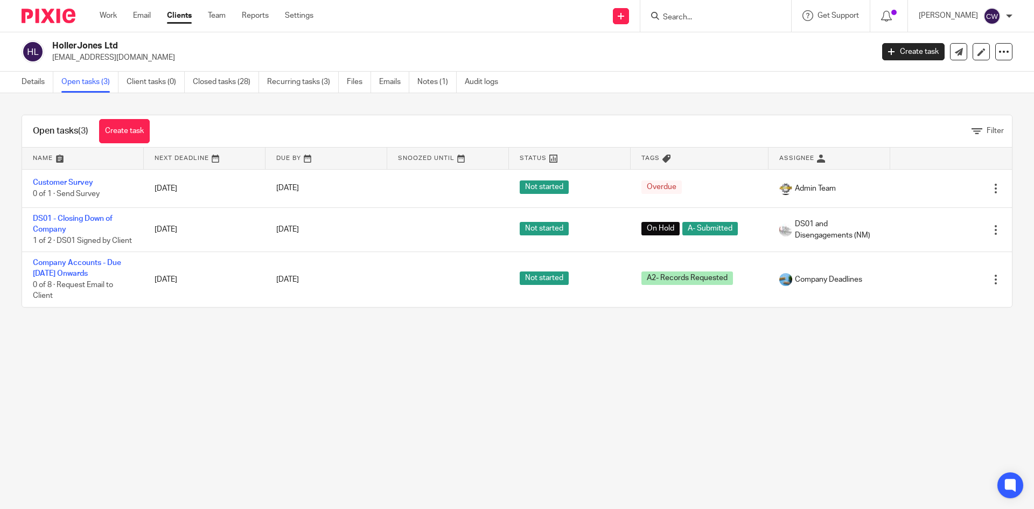
click at [667, 19] on input "Search" at bounding box center [710, 18] width 97 height 10
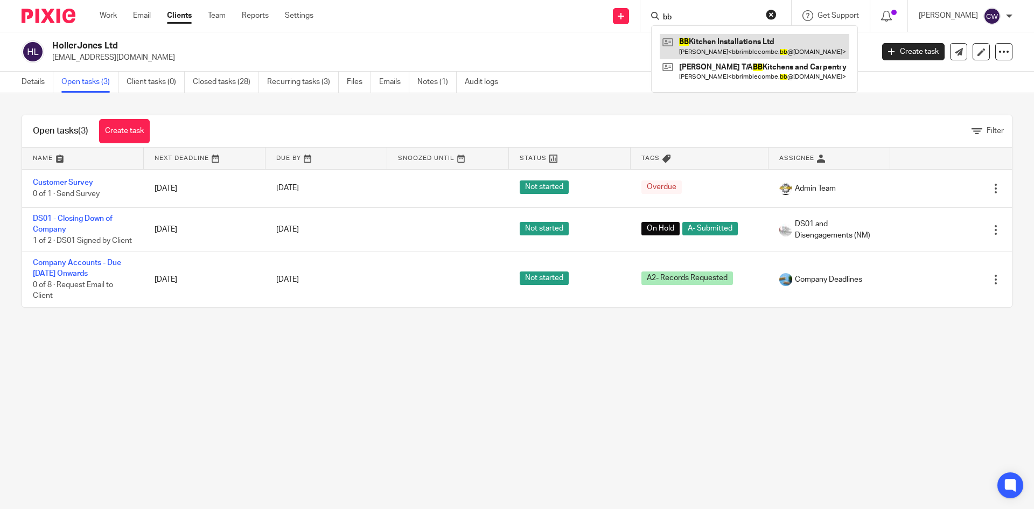
type input "bb"
click at [757, 50] on link at bounding box center [755, 46] width 190 height 25
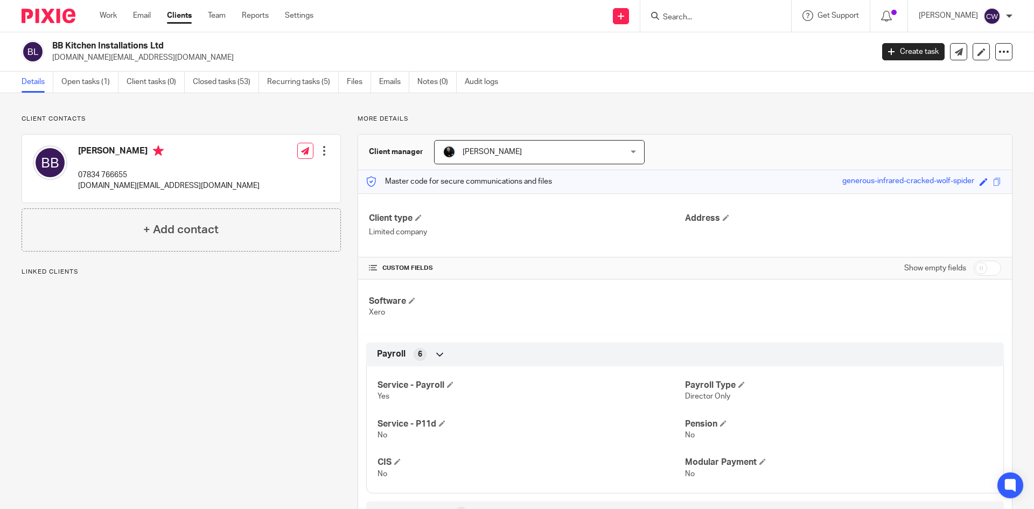
drag, startPoint x: 51, startPoint y: 59, endPoint x: 179, endPoint y: 71, distance: 128.8
click at [179, 71] on div "BB Kitchen Installations Ltd [DOMAIN_NAME][EMAIL_ADDRESS][DOMAIN_NAME] Create t…" at bounding box center [517, 51] width 1034 height 39
copy p "[DOMAIN_NAME][EMAIL_ADDRESS][DOMAIN_NAME]"
click at [677, 14] on input "Search" at bounding box center [710, 18] width 97 height 10
type input "C"
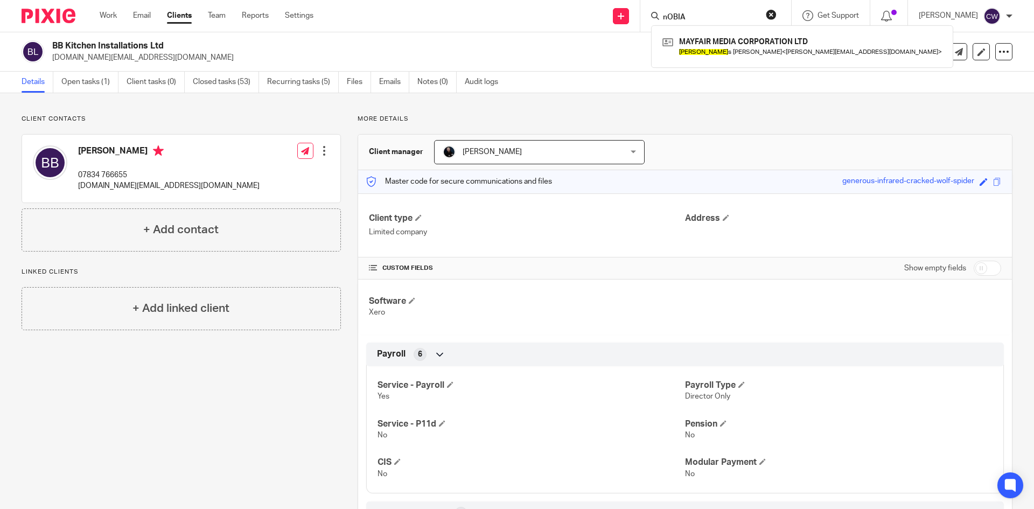
type input "nOBIA"
